Goal: Complete application form: Complete application form

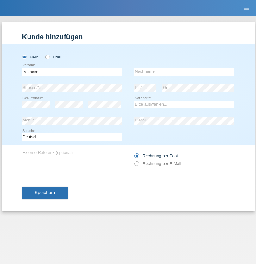
type input "Bashkim"
click at [184, 72] on input "text" at bounding box center [184, 72] width 100 height 8
type input "Fazlija"
select select "RS"
select select "C"
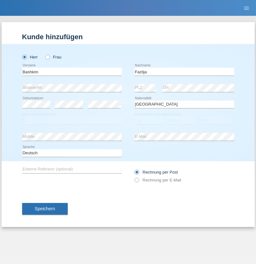
select select "26"
select select "10"
select select "1989"
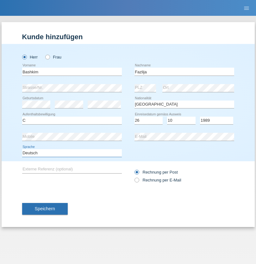
select select "en"
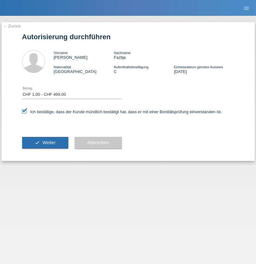
select select "1"
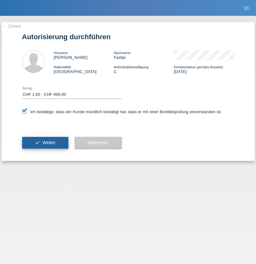
click at [45, 143] on span "Weiter" at bounding box center [48, 142] width 13 height 5
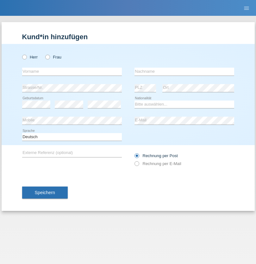
radio input "true"
click at [72, 72] on input "text" at bounding box center [72, 72] width 100 height 8
type input "Gjyla"
click at [184, 72] on input "text" at bounding box center [184, 72] width 100 height 8
type input "Zidi"
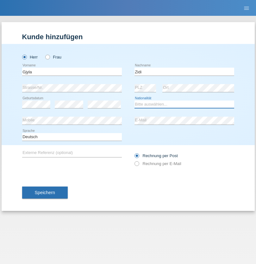
select select "CH"
radio input "true"
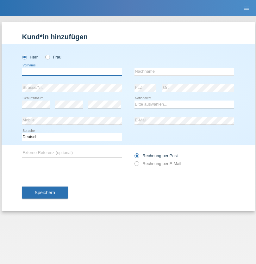
click at [72, 72] on input "text" at bounding box center [72, 72] width 100 height 8
type input "[PERSON_NAME]"
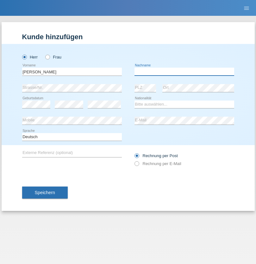
click at [184, 72] on input "text" at bounding box center [184, 72] width 100 height 8
type input "Ferhati"
select select "DE"
select select "C"
select select "14"
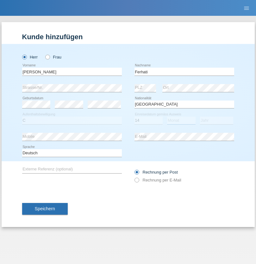
select select "02"
select select "2021"
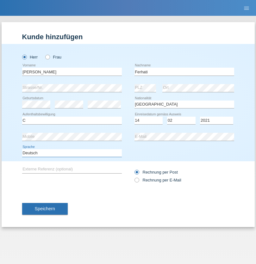
select select "en"
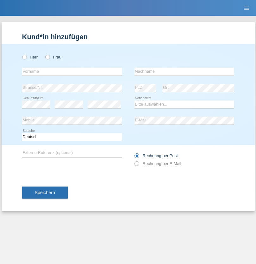
radio input "true"
click at [72, 72] on input "text" at bounding box center [72, 72] width 100 height 8
type input "firat"
click at [184, 72] on input "text" at bounding box center [184, 72] width 100 height 8
type input "kara"
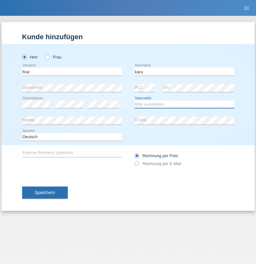
select select "CH"
radio input "true"
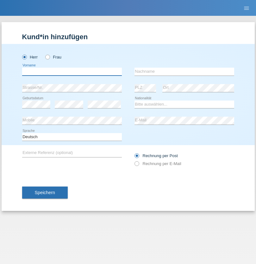
click at [72, 72] on input "text" at bounding box center [72, 72] width 100 height 8
type input "Bogdan"
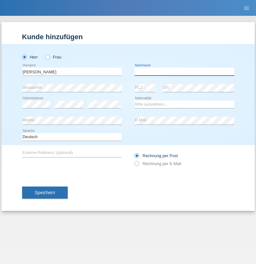
click at [184, 72] on input "text" at bounding box center [184, 72] width 100 height 8
type input "Cristian"
select select "RO"
select select "C"
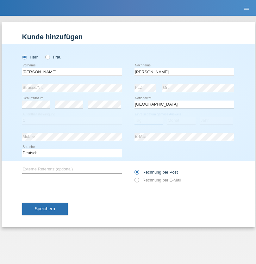
select select "11"
select select "02"
select select "2011"
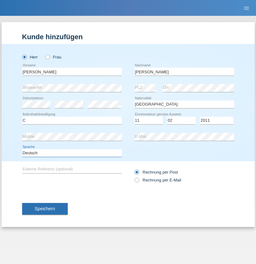
select select "en"
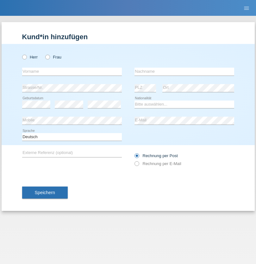
radio input "true"
click at [72, 72] on input "text" at bounding box center [72, 72] width 100 height 8
type input "[PERSON_NAME]"
click at [184, 72] on input "text" at bounding box center [184, 72] width 100 height 8
type input "Ymeri"
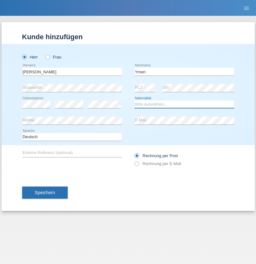
select select "XK"
select select "C"
select select "21"
select select "03"
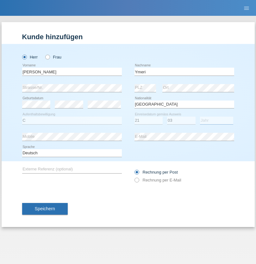
select select "1991"
